Goal: Check status: Check status

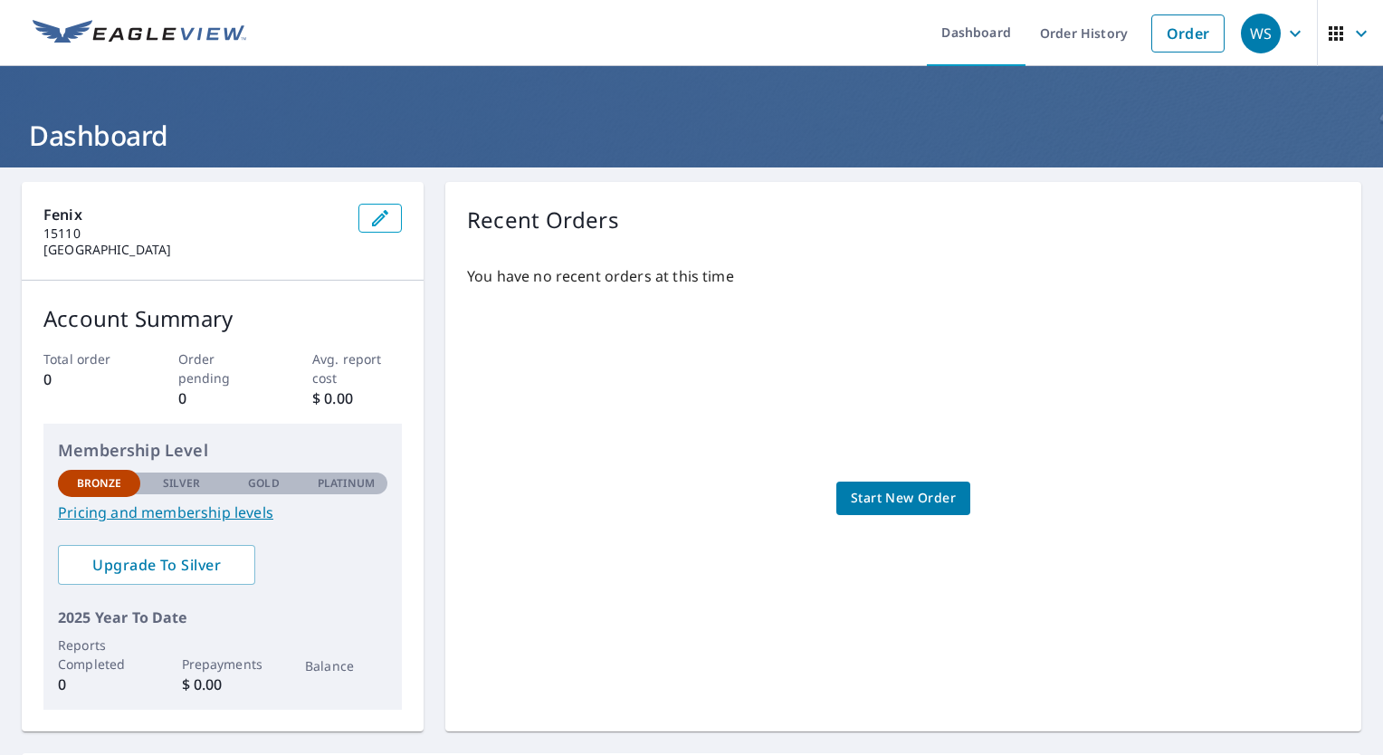
click at [76, 144] on h1 "Dashboard" at bounding box center [691, 135] width 1339 height 37
click at [56, 133] on h1 "Dashboard" at bounding box center [691, 135] width 1339 height 37
click at [975, 43] on link "Dashboard" at bounding box center [976, 33] width 99 height 66
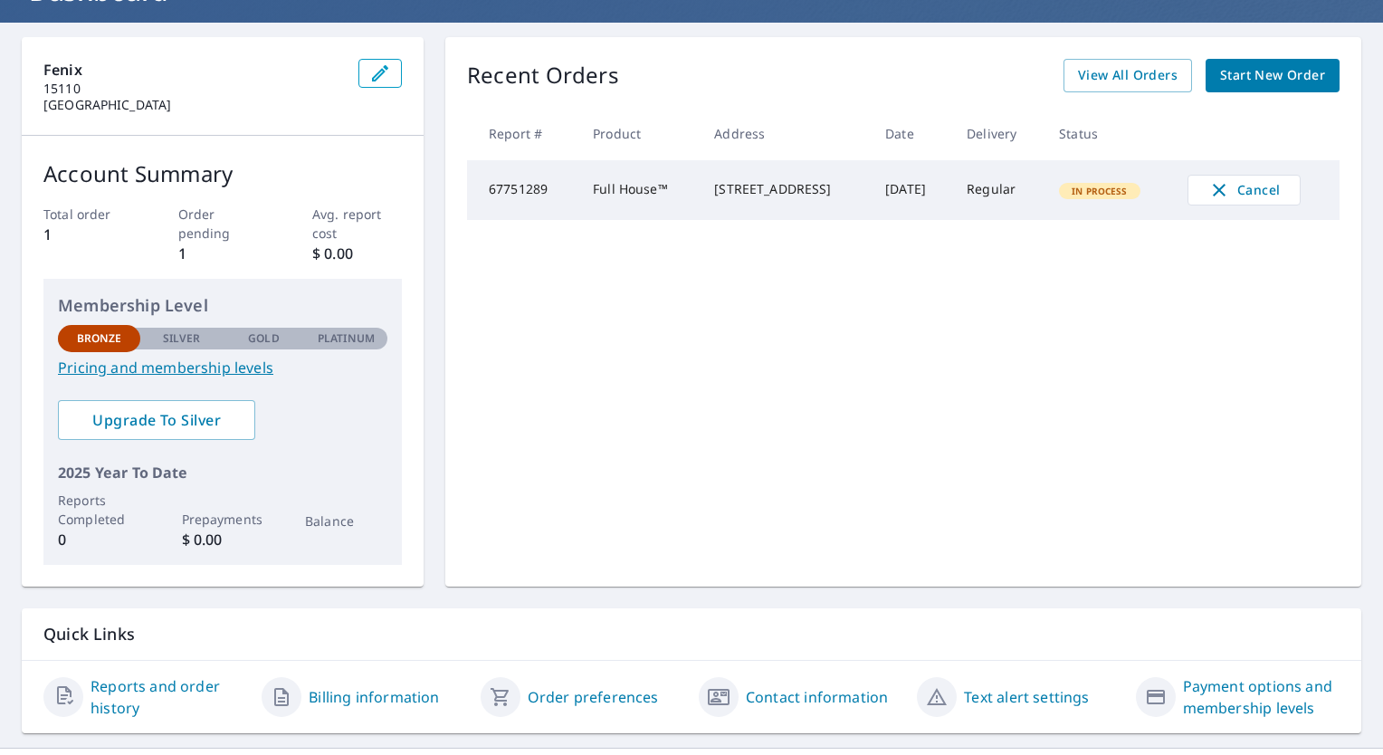
scroll to position [146, 0]
click at [1007, 202] on td "Regular" at bounding box center [998, 189] width 92 height 60
click at [988, 200] on td "Regular" at bounding box center [998, 189] width 92 height 60
click at [975, 200] on td "Regular" at bounding box center [998, 189] width 92 height 60
click at [1095, 74] on span "View All Orders" at bounding box center [1128, 74] width 100 height 23
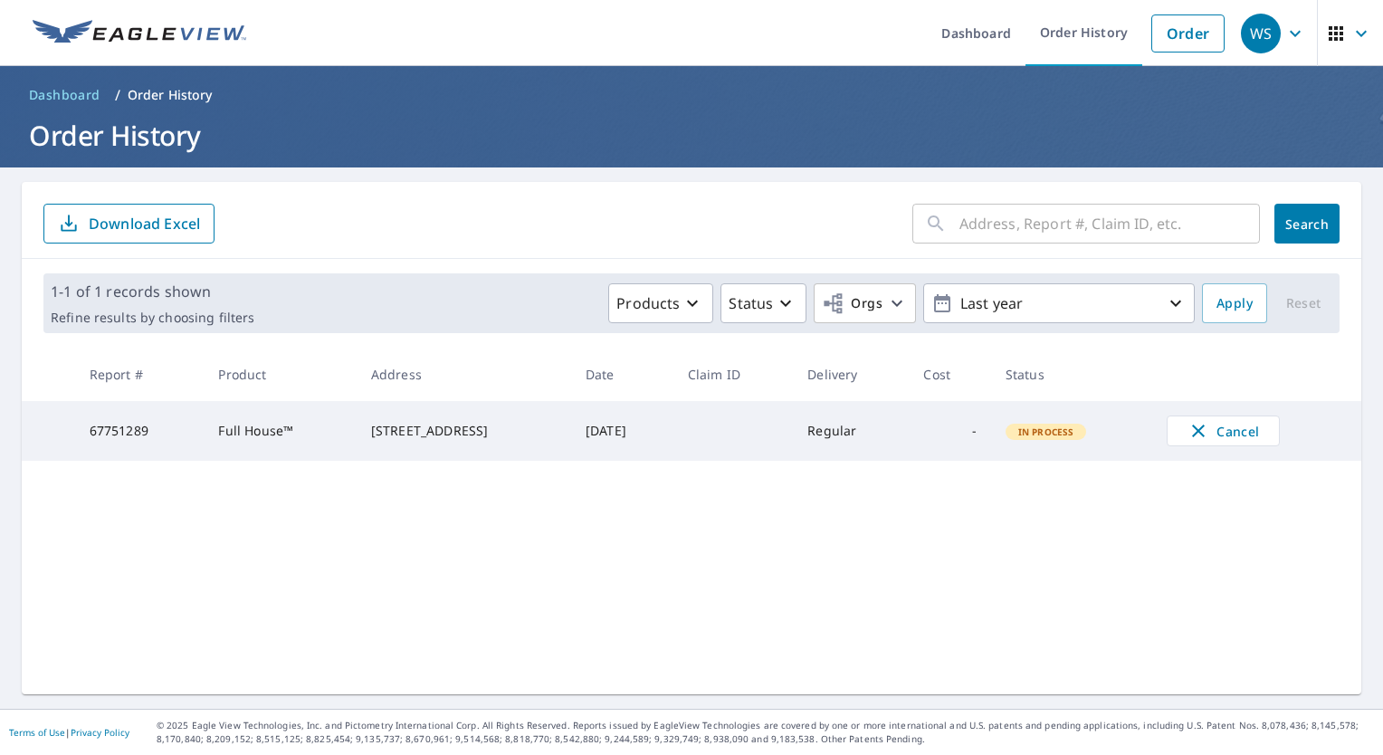
click at [673, 451] on td "[DATE]" at bounding box center [622, 431] width 102 height 60
click at [719, 436] on td at bounding box center [732, 431] width 119 height 60
click at [727, 435] on td at bounding box center [732, 431] width 119 height 60
click at [735, 457] on td at bounding box center [732, 431] width 119 height 60
click at [87, 423] on td "67751289" at bounding box center [139, 431] width 129 height 60
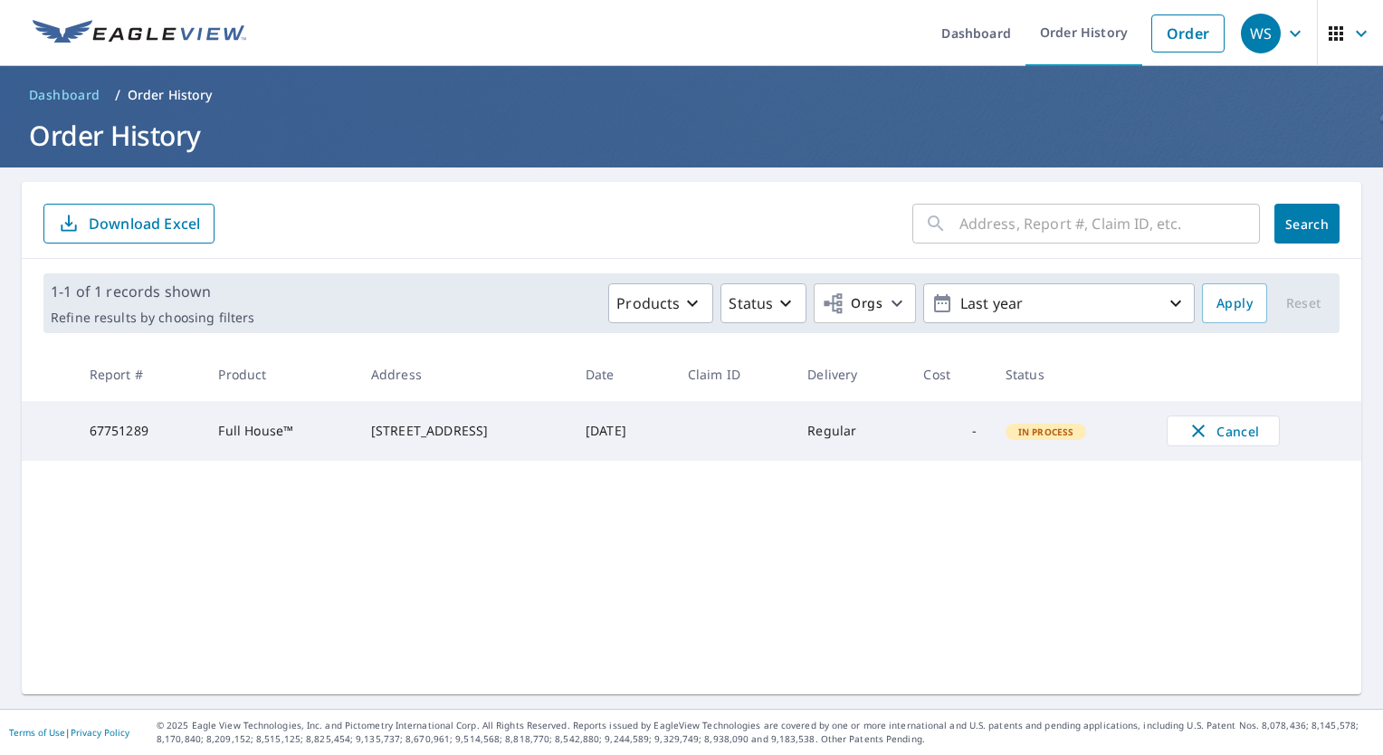
click at [93, 423] on td "67751289" at bounding box center [139, 431] width 129 height 60
click at [90, 439] on td "67751289" at bounding box center [139, 431] width 129 height 60
click at [618, 437] on td "[DATE]" at bounding box center [622, 431] width 102 height 60
click at [416, 455] on td "[STREET_ADDRESS]" at bounding box center [464, 431] width 214 height 60
click at [247, 434] on td "Full House™" at bounding box center [280, 431] width 152 height 60
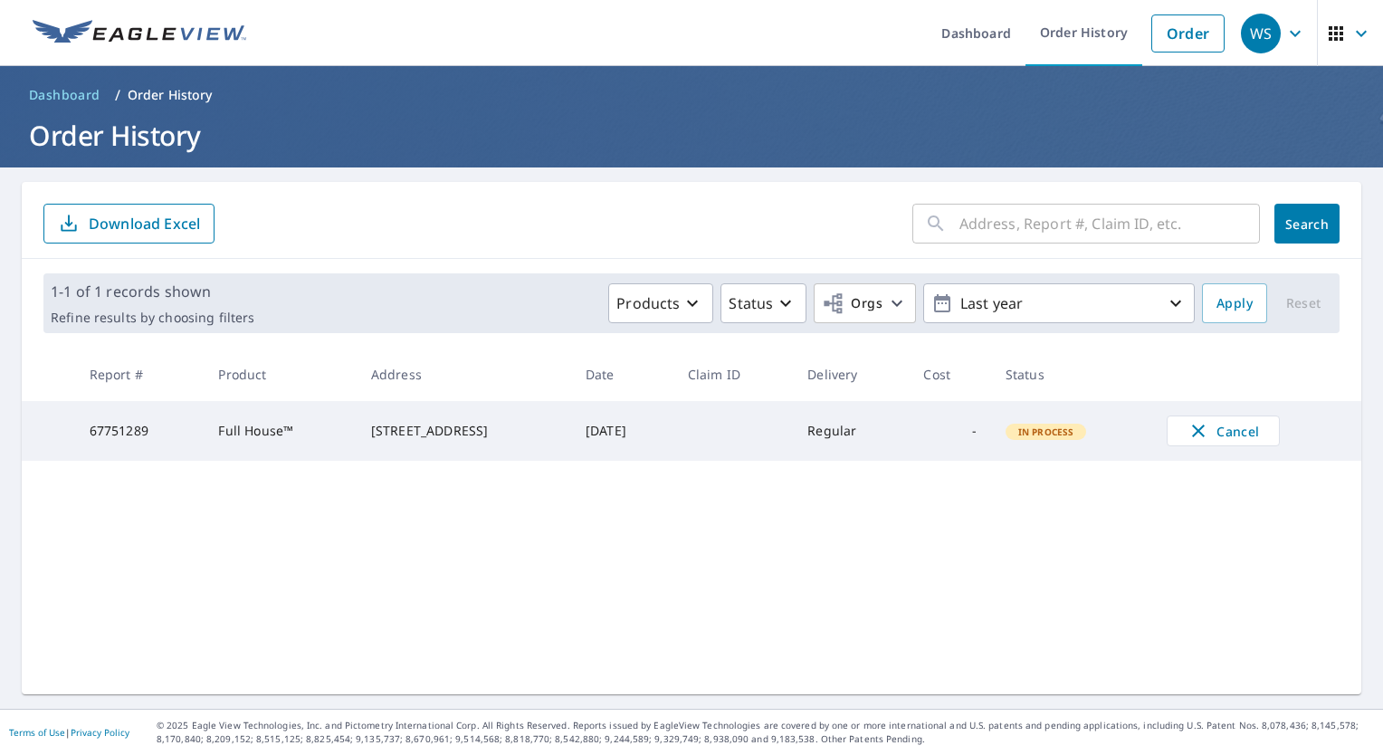
click at [102, 435] on td "67751289" at bounding box center [139, 431] width 129 height 60
